Goal: Transaction & Acquisition: Purchase product/service

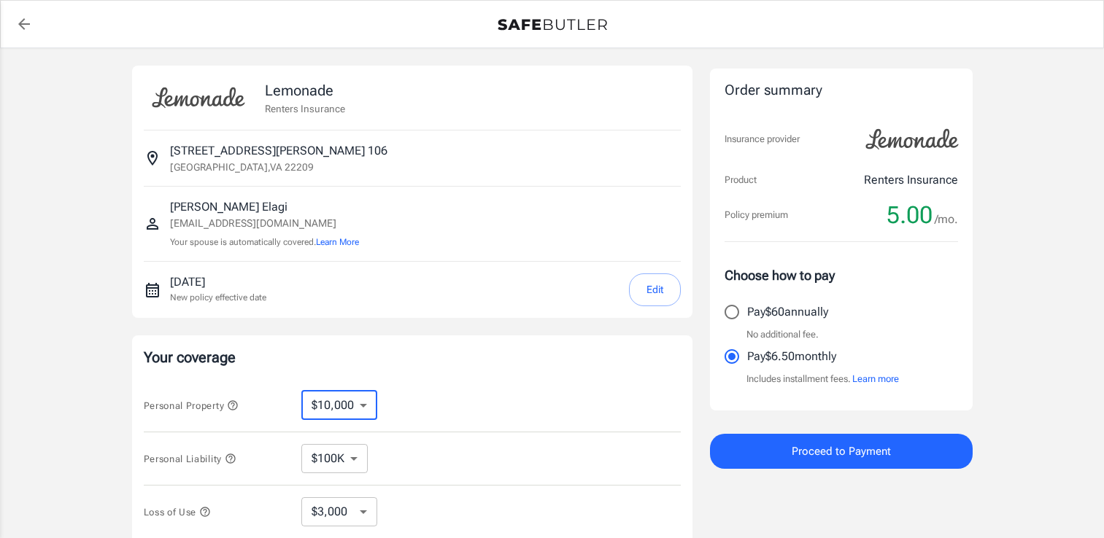
scroll to position [146, 0]
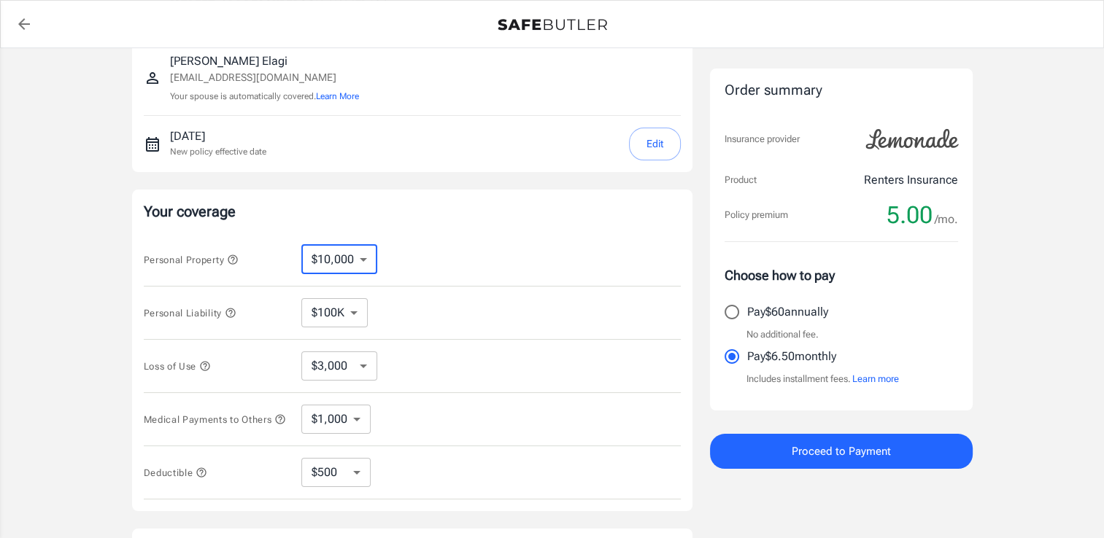
drag, startPoint x: 0, startPoint y: 0, endPoint x: 363, endPoint y: 266, distance: 450.0
click at [363, 266] on select "$10,000 $15,000 $20,000 $25,000 $30,000 $40,000 $50,000 $100K $150K $200K $250K" at bounding box center [339, 259] width 76 height 29
click at [358, 314] on select "$100K $200K $300K $400K $500K" at bounding box center [334, 312] width 66 height 29
click at [301, 298] on select "$100K $200K $300K $400K $500K" at bounding box center [334, 312] width 66 height 29
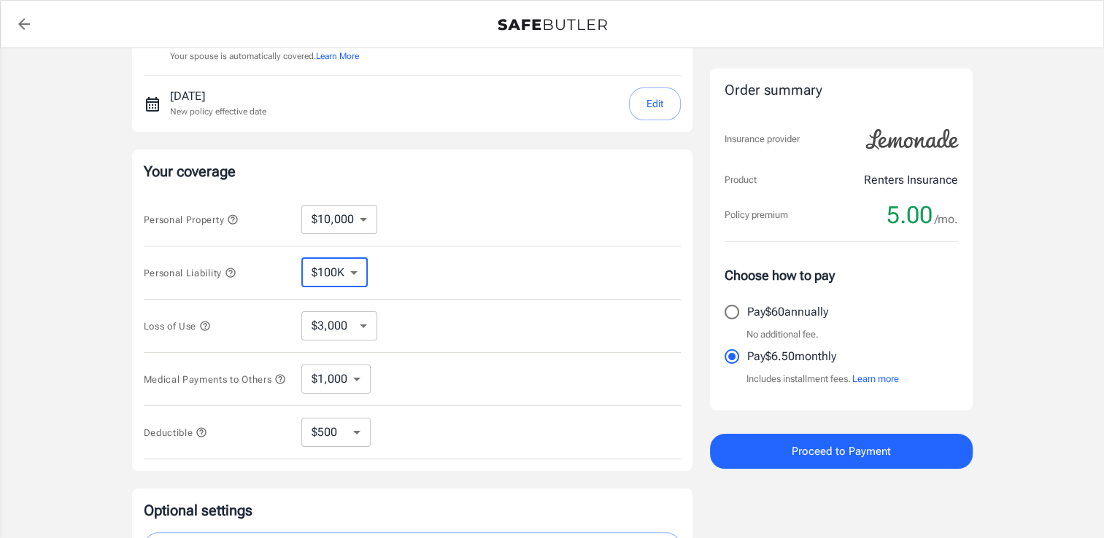
scroll to position [292, 0]
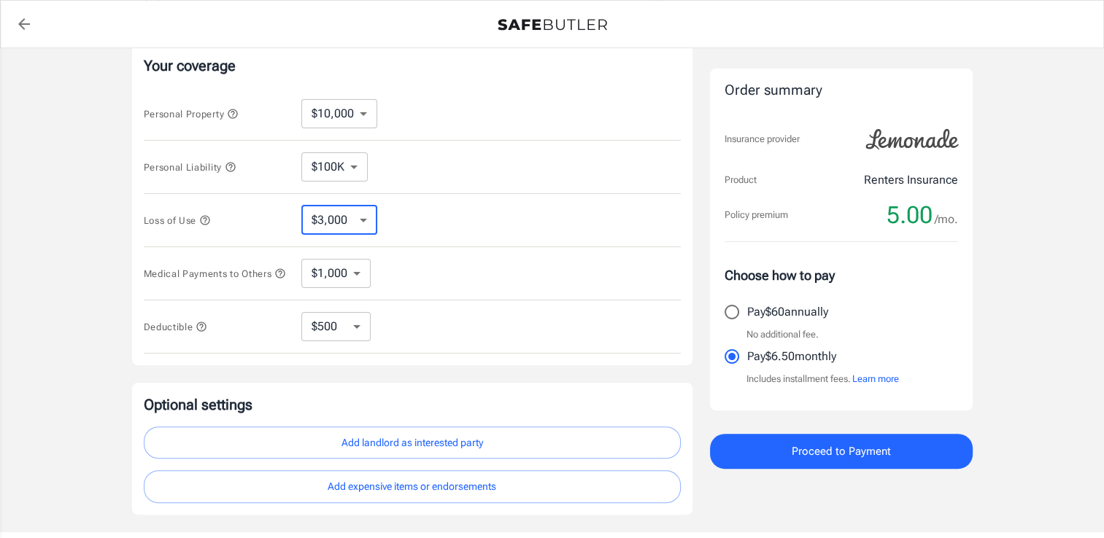
click at [357, 226] on select "$3,000 $6,000 $12,000 $21,000 $36,000 $60,000 $96,000 $153K $198K" at bounding box center [339, 220] width 76 height 29
click at [301, 206] on select "$3,000 $6,000 $12,000 $21,000 $36,000 $60,000 $96,000 $153K $198K" at bounding box center [339, 220] width 76 height 29
click at [355, 271] on select "$1,000 $2,000 $3,000 $4,000 $5,000" at bounding box center [335, 273] width 69 height 29
click at [301, 260] on select "$1,000 $2,000 $3,000 $4,000 $5,000" at bounding box center [335, 273] width 69 height 29
click at [358, 331] on select "$250 $500 $1,000 $2,500" at bounding box center [335, 326] width 69 height 29
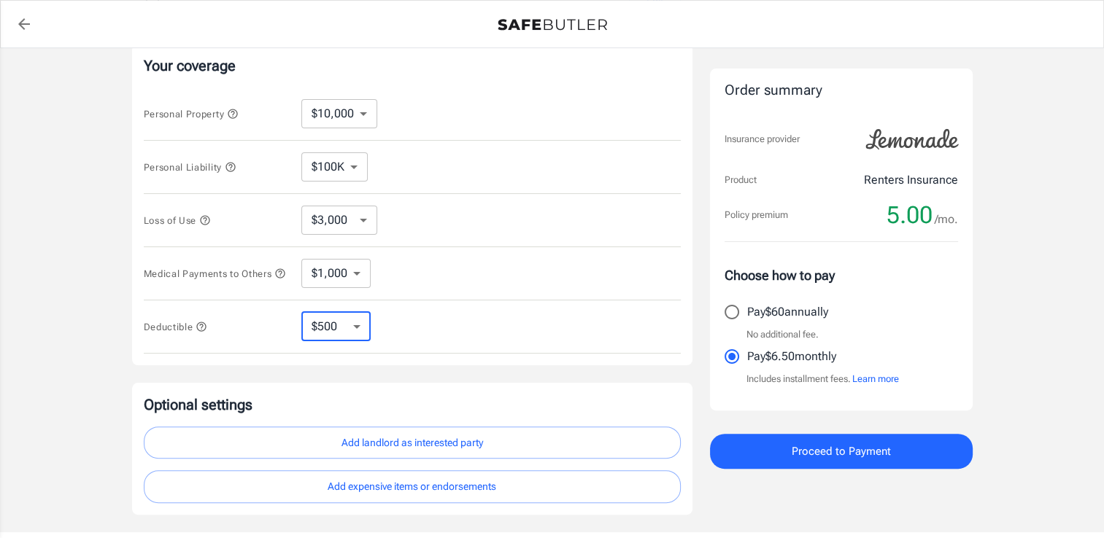
select select "250"
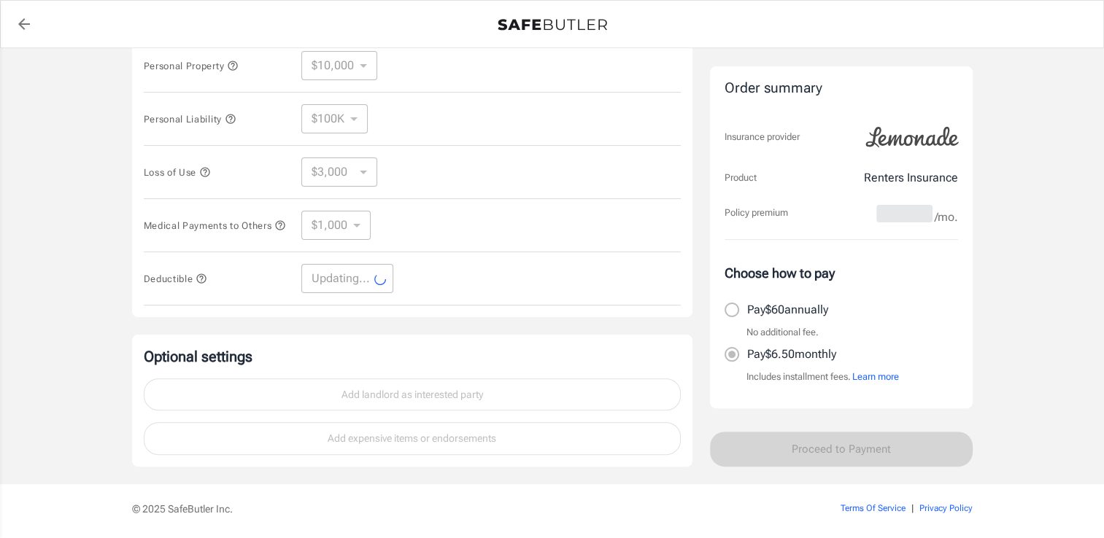
scroll to position [391, 0]
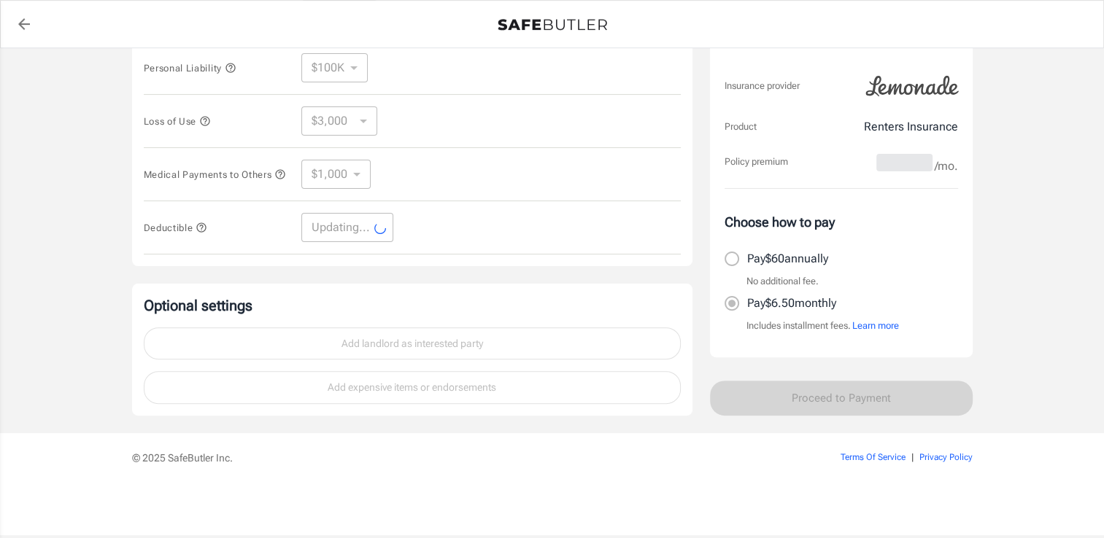
select select "250"
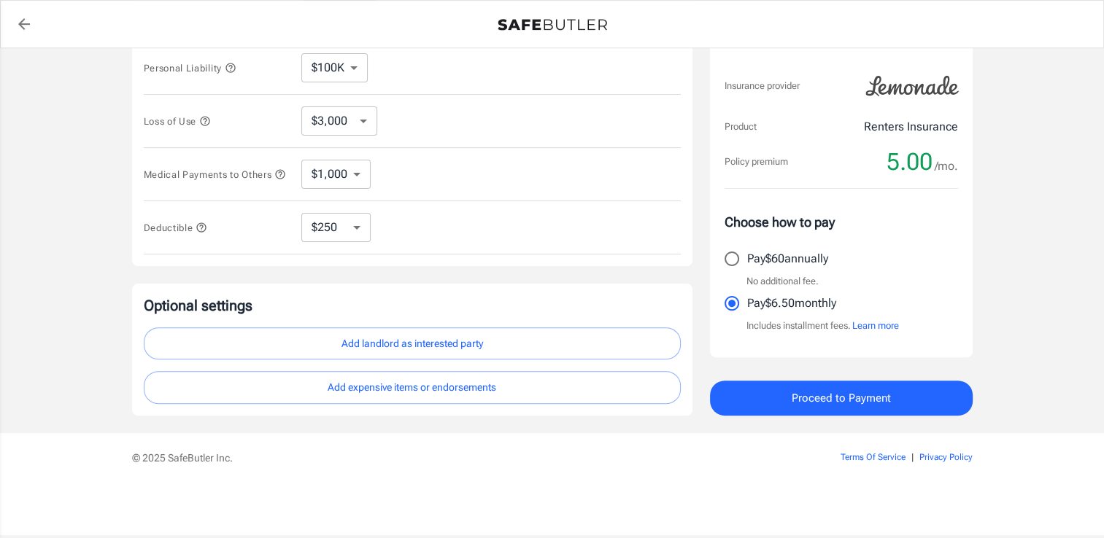
click at [885, 328] on button "Learn more" at bounding box center [875, 326] width 47 height 15
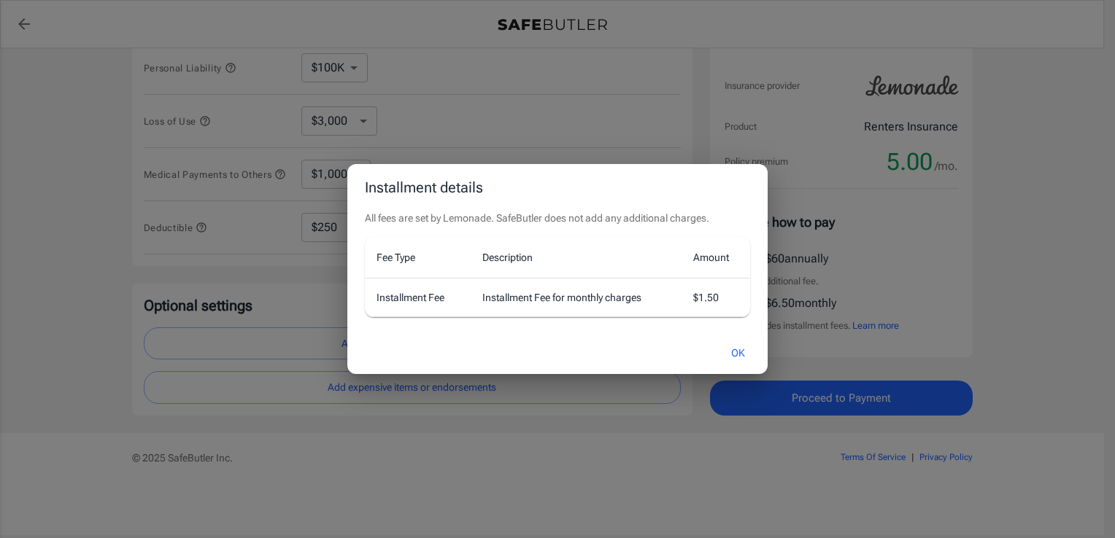
click at [742, 349] on button "OK" at bounding box center [737, 353] width 47 height 31
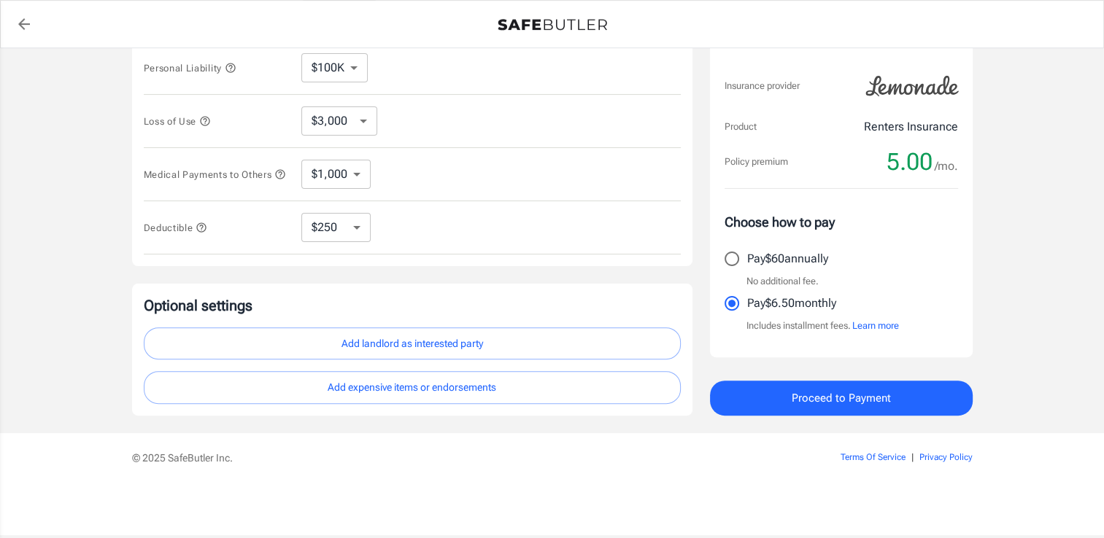
click at [778, 258] on p "Pay $60 annually" at bounding box center [787, 259] width 81 height 18
click at [747, 258] on input "Pay $60 annually" at bounding box center [731, 259] width 31 height 31
radio input "true"
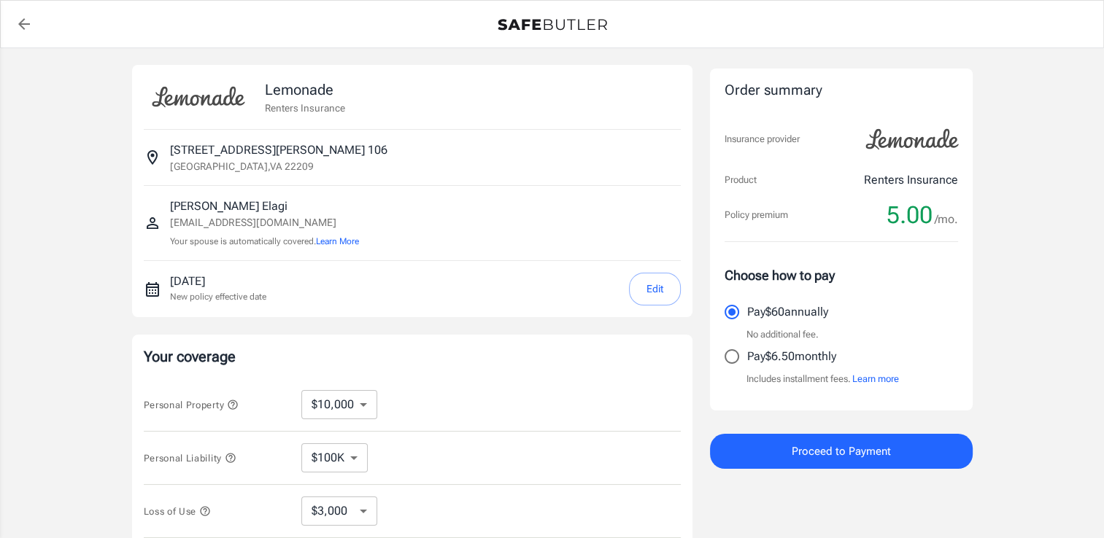
scroll to position [0, 0]
click at [347, 236] on button "Learn More" at bounding box center [337, 242] width 43 height 13
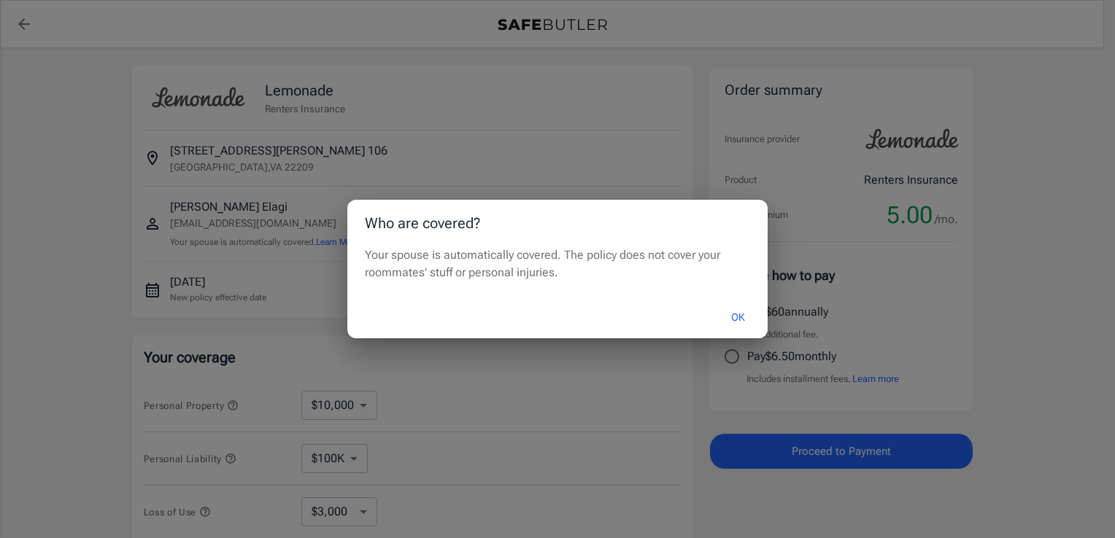
click at [724, 318] on button "OK" at bounding box center [737, 317] width 47 height 31
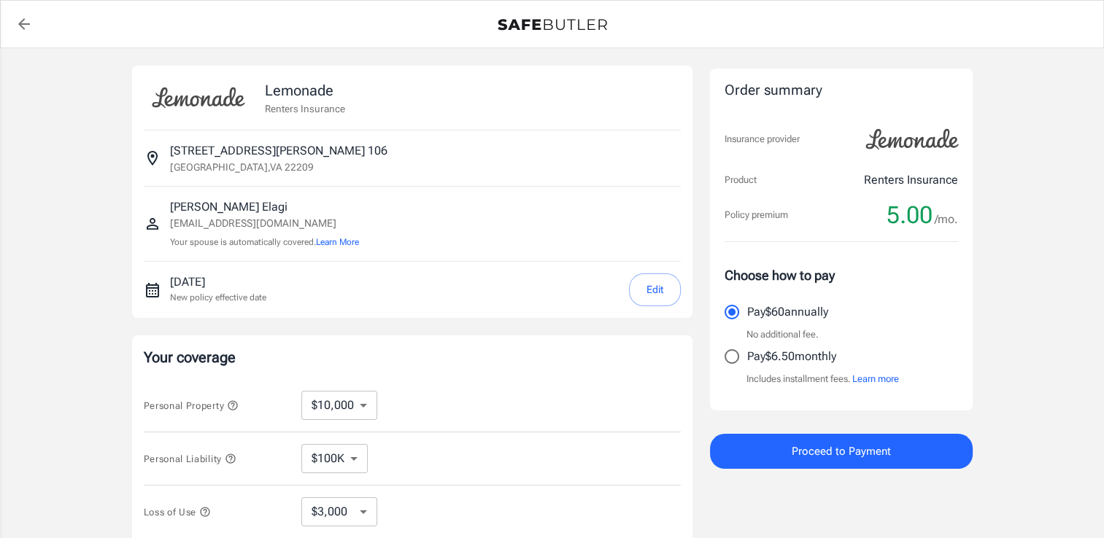
click at [635, 299] on button "Edit" at bounding box center [655, 290] width 52 height 33
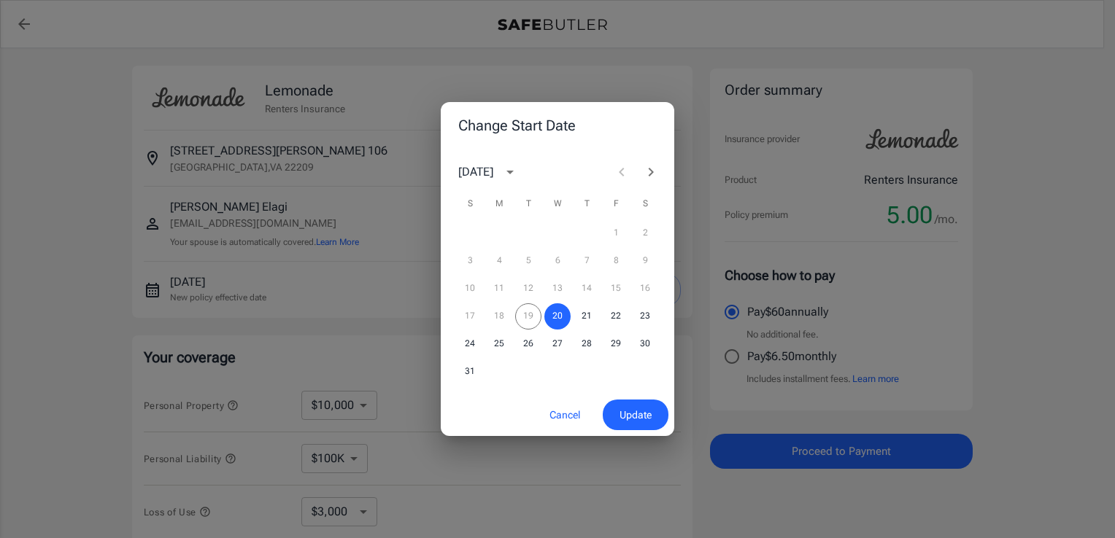
click at [519, 317] on div "17 18 19 20 21 22 23" at bounding box center [557, 316] width 233 height 26
click at [624, 416] on span "Update" at bounding box center [635, 415] width 32 height 18
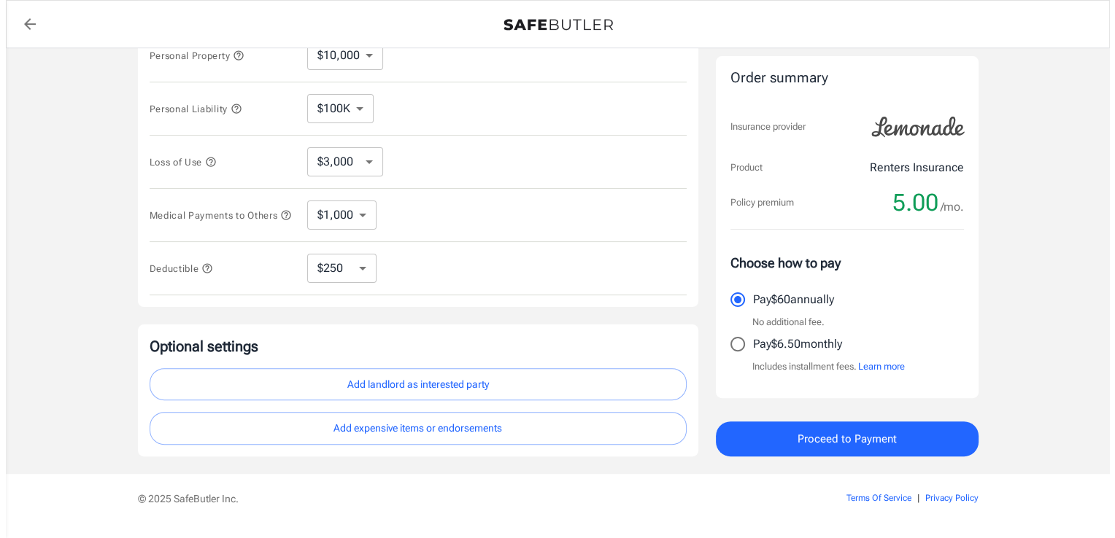
scroll to position [391, 0]
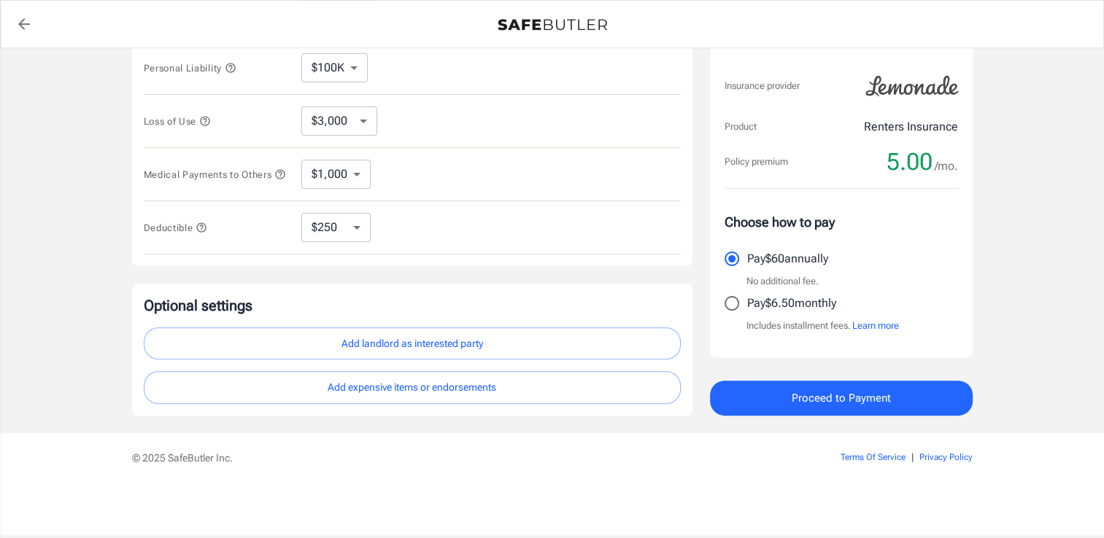
click at [427, 392] on button "Add expensive items or endorsements" at bounding box center [412, 387] width 537 height 33
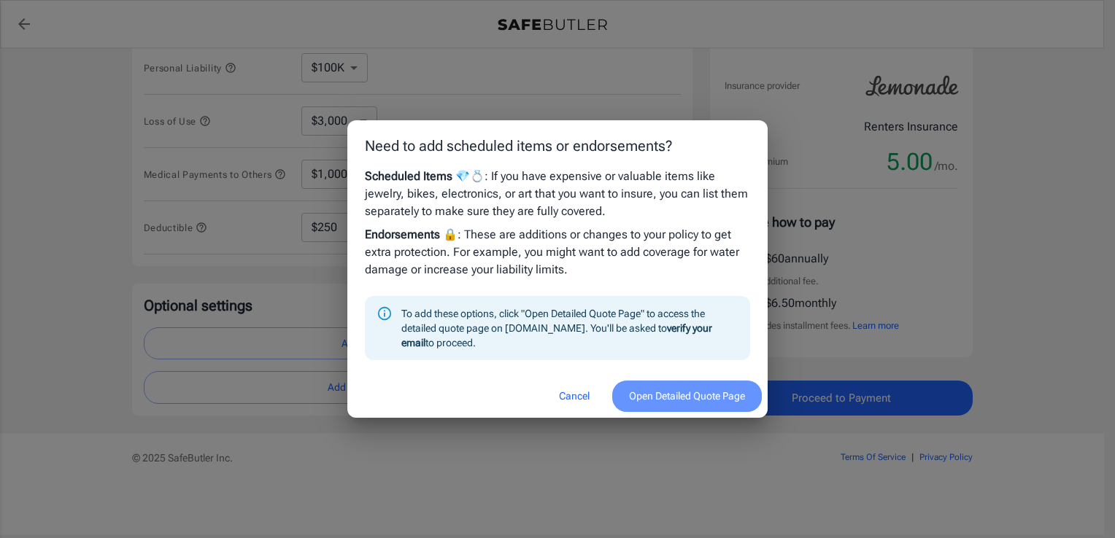
click at [667, 403] on button "Open Detailed Quote Page" at bounding box center [687, 396] width 150 height 31
